Goal: Transaction & Acquisition: Subscribe to service/newsletter

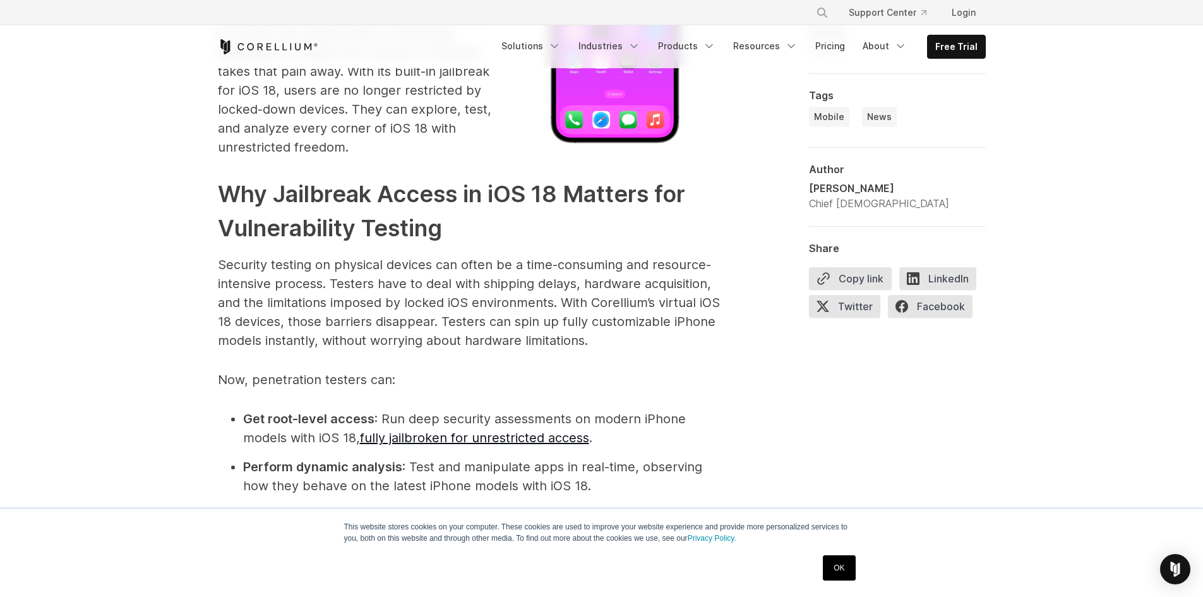
scroll to position [1189, 0]
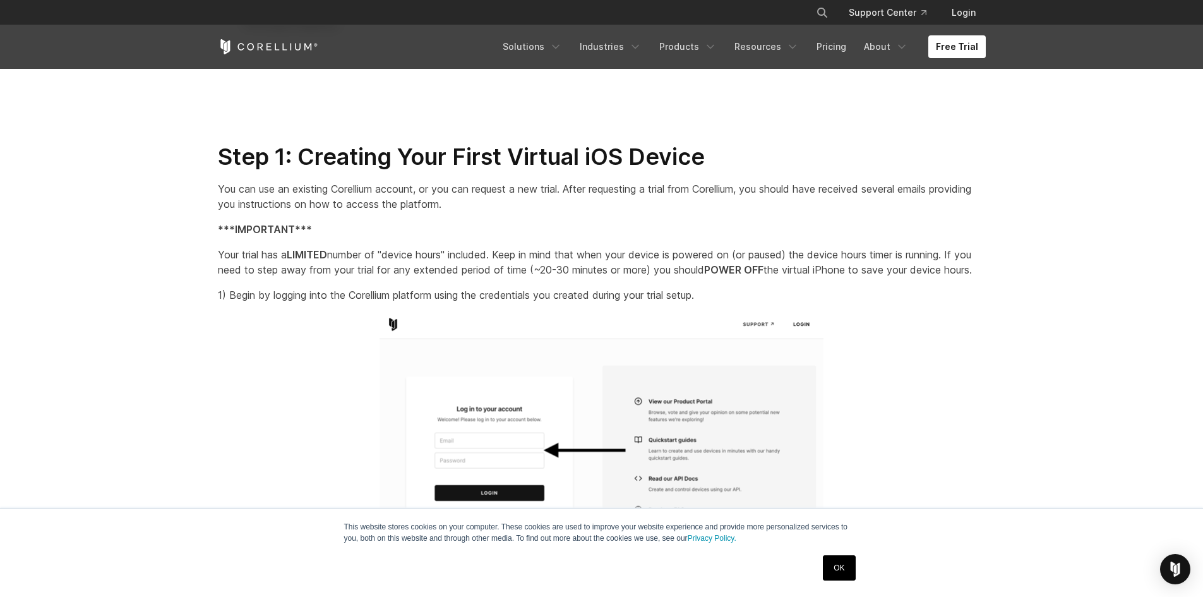
scroll to position [1229, 0]
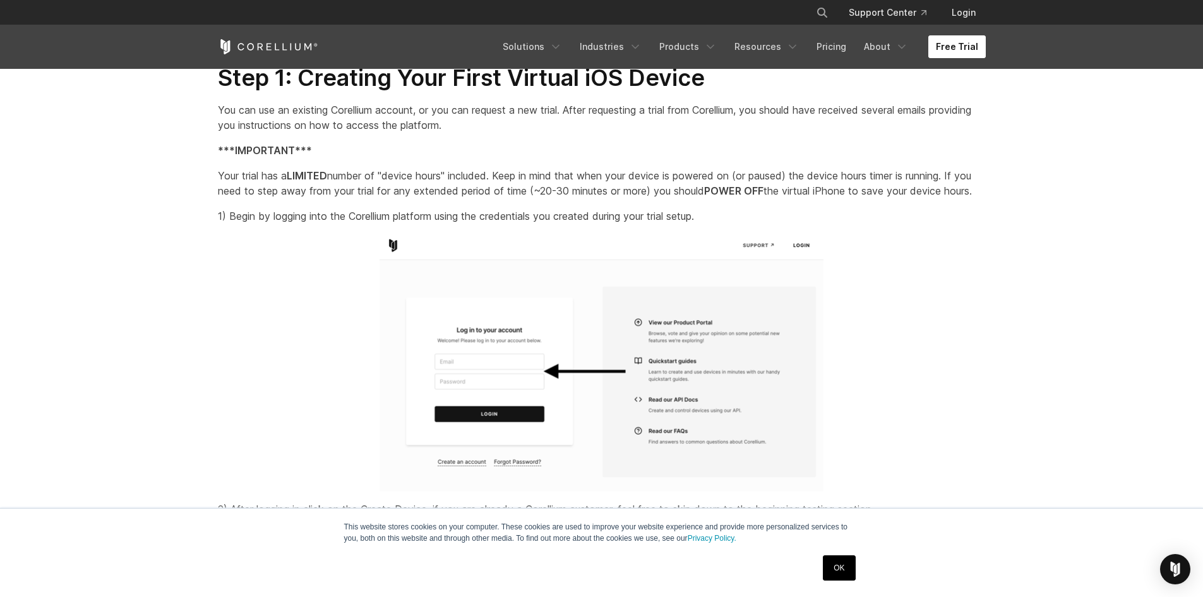
click at [968, 43] on link "Free Trial" at bounding box center [956, 46] width 57 height 23
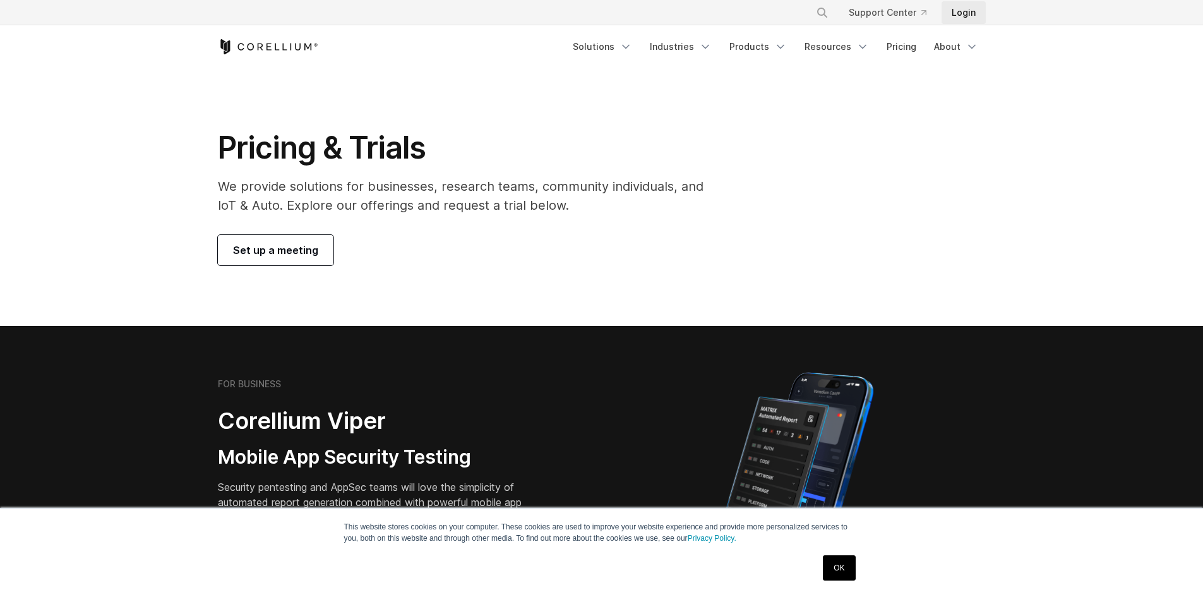
drag, startPoint x: 0, startPoint y: 0, endPoint x: 970, endPoint y: 15, distance: 970.0
click at [970, 15] on link "Login" at bounding box center [963, 12] width 44 height 23
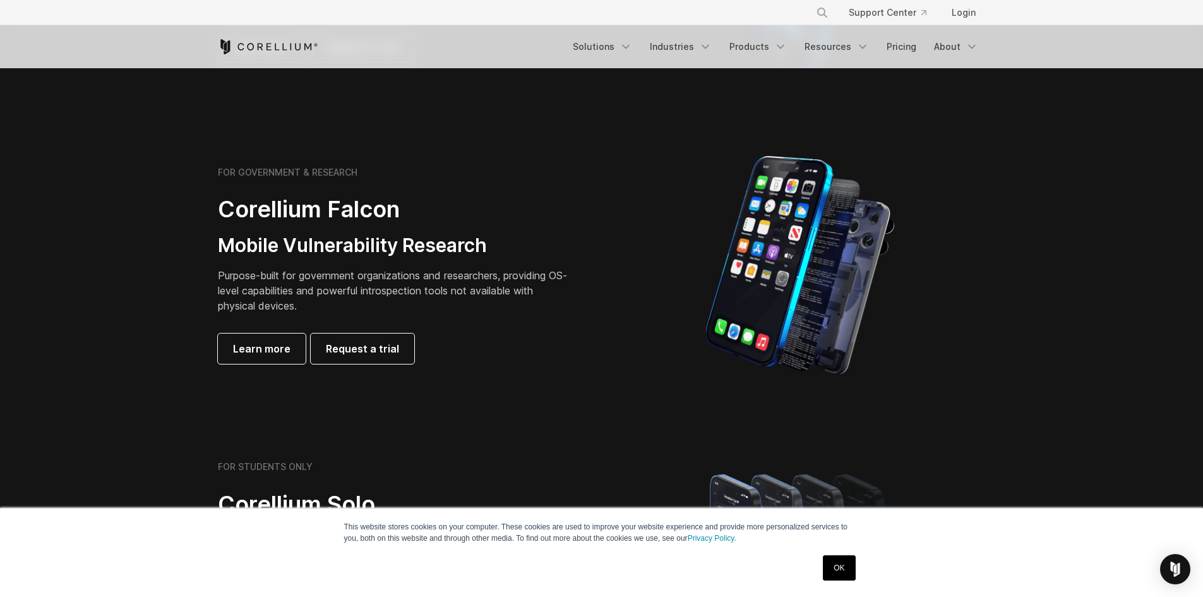
scroll to position [513, 0]
click at [392, 346] on span "Request a trial" at bounding box center [362, 349] width 73 height 15
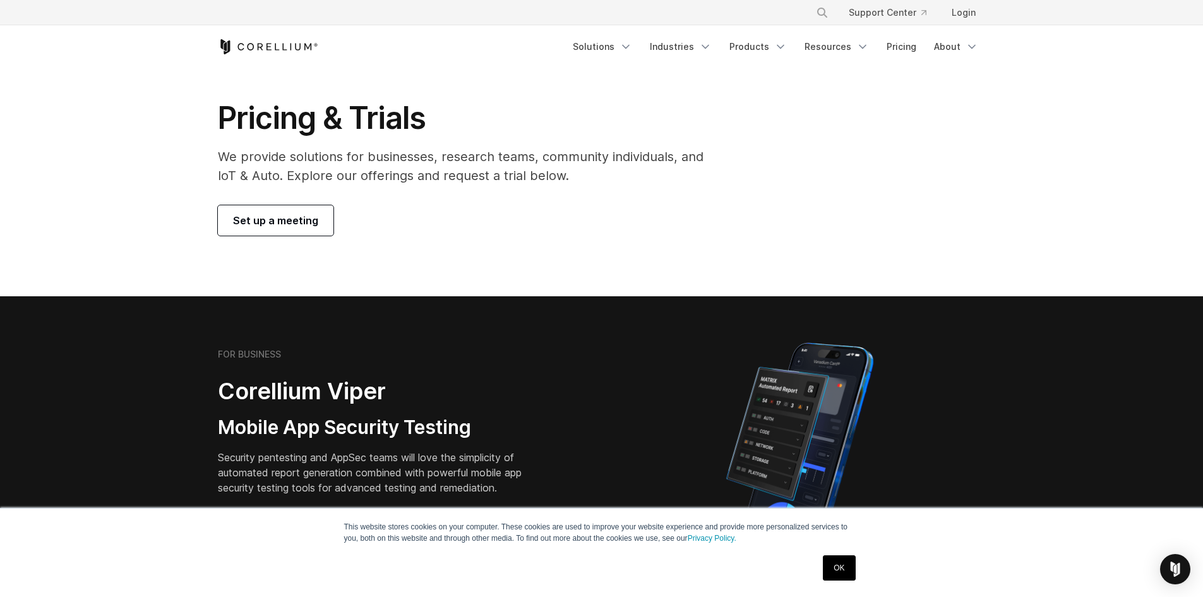
scroll to position [25, 0]
